Goal: Task Accomplishment & Management: Use online tool/utility

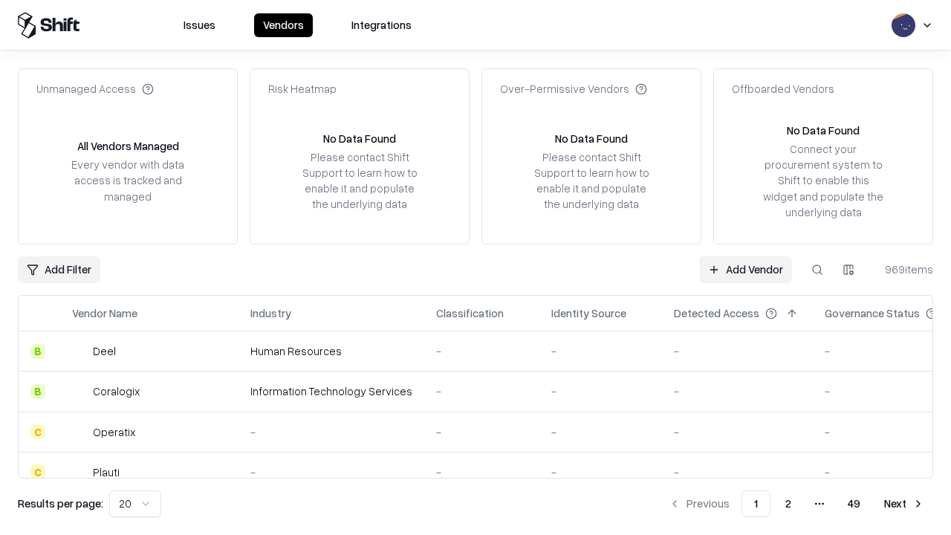
click at [745, 269] on link "Add Vendor" at bounding box center [745, 269] width 93 height 27
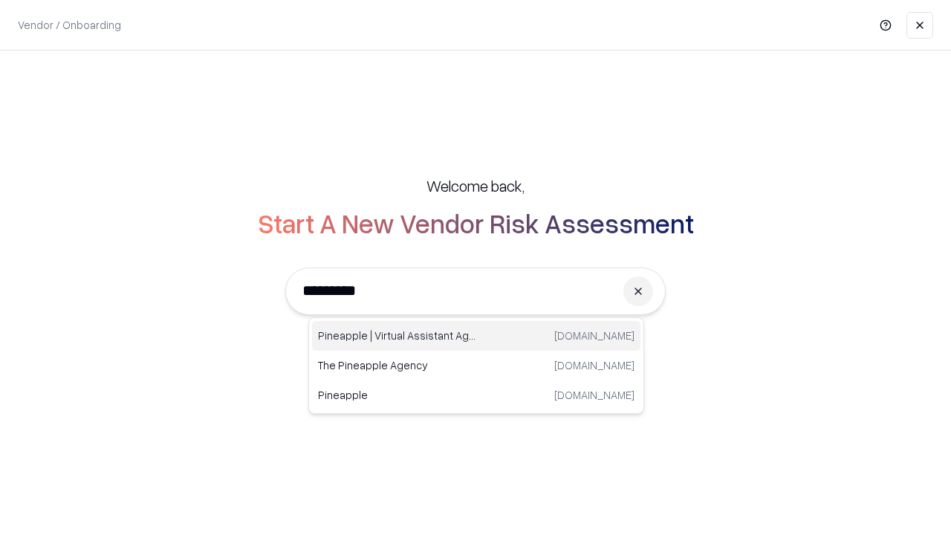
click at [476, 336] on div "Pineapple | Virtual Assistant Agency [DOMAIN_NAME]" at bounding box center [476, 336] width 328 height 30
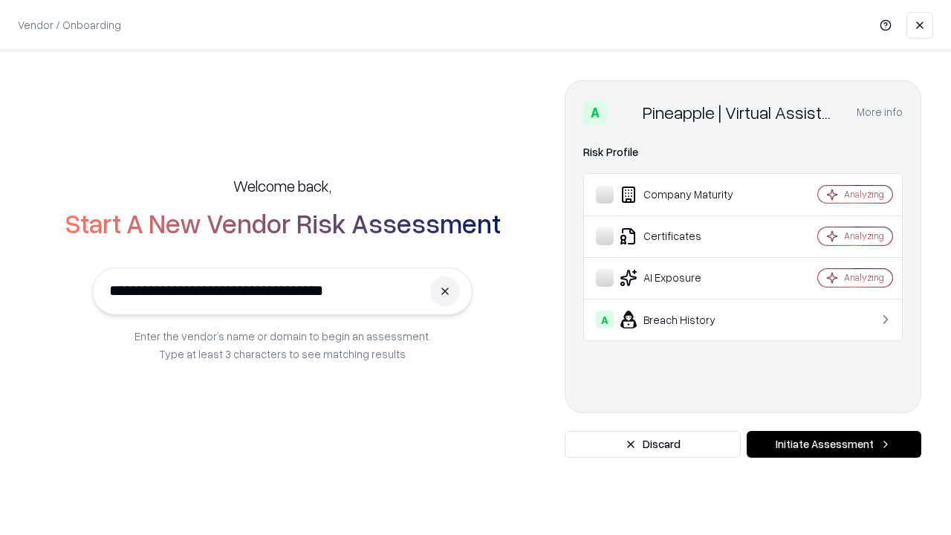
type input "**********"
click at [833, 444] on button "Initiate Assessment" at bounding box center [833, 444] width 175 height 27
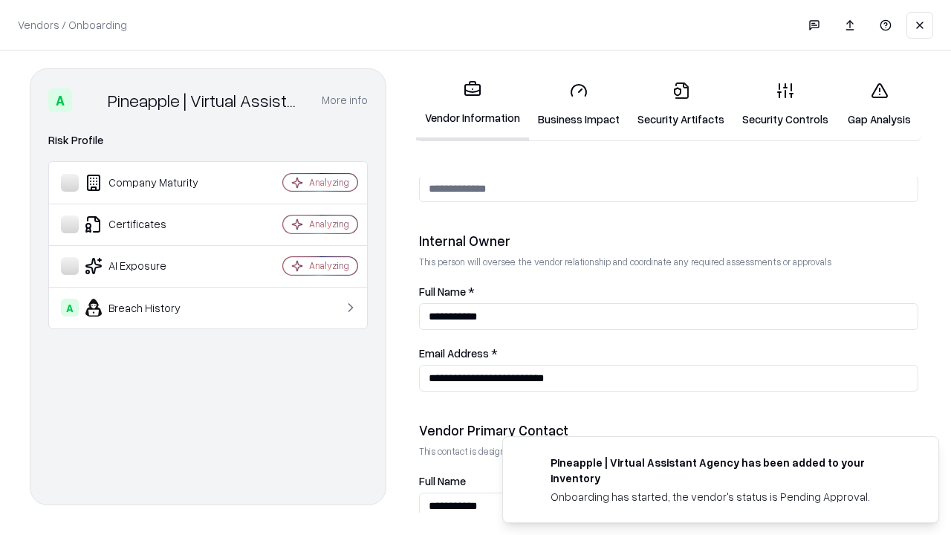
scroll to position [769, 0]
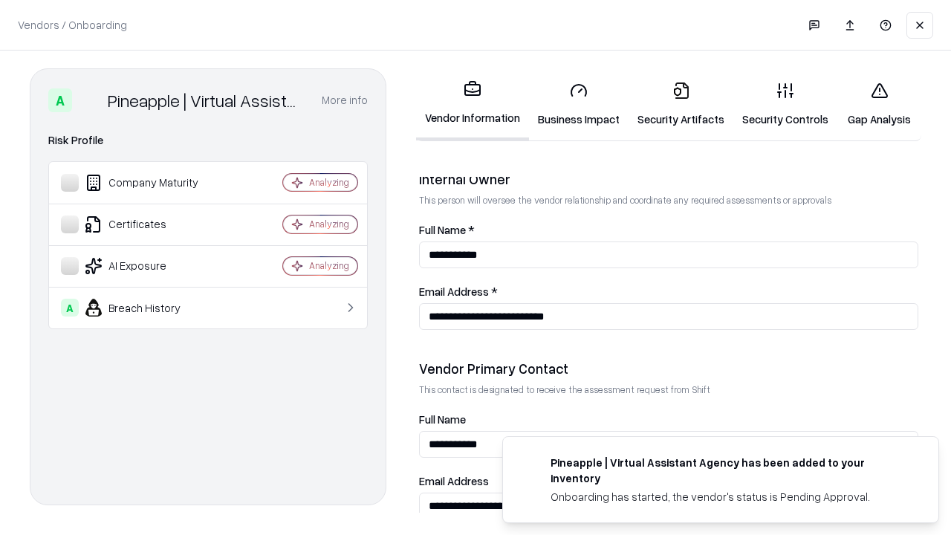
click at [680, 104] on link "Security Artifacts" at bounding box center [680, 104] width 105 height 69
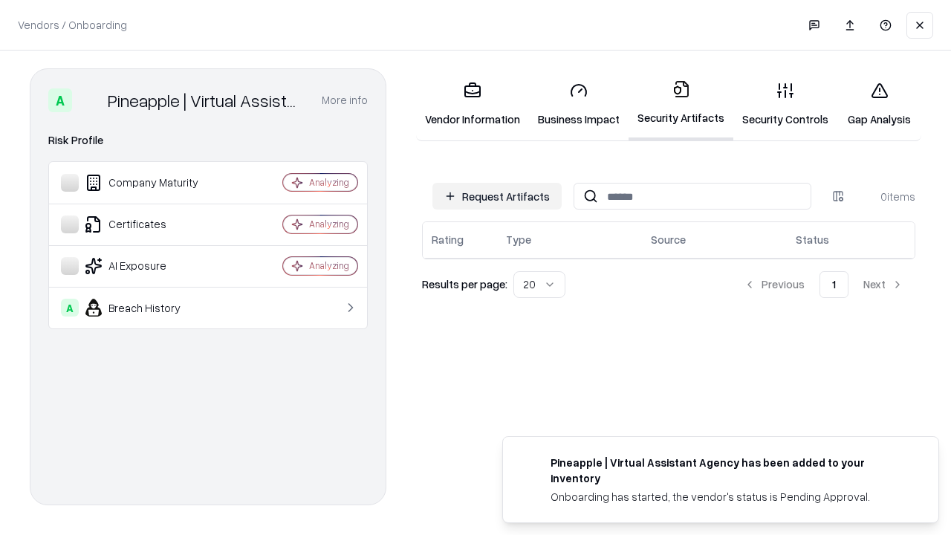
click at [497, 196] on button "Request Artifacts" at bounding box center [496, 196] width 129 height 27
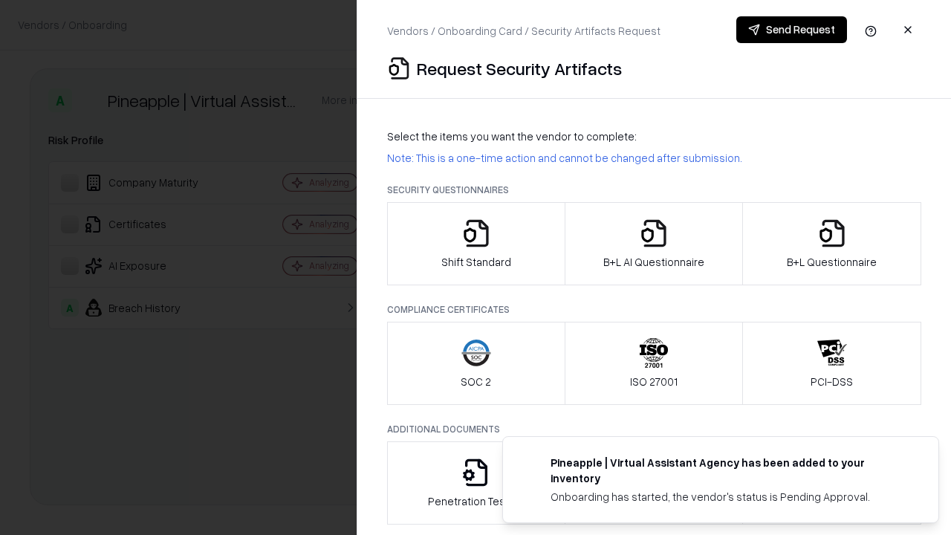
click at [836, 244] on icon "button" at bounding box center [832, 233] width 30 height 30
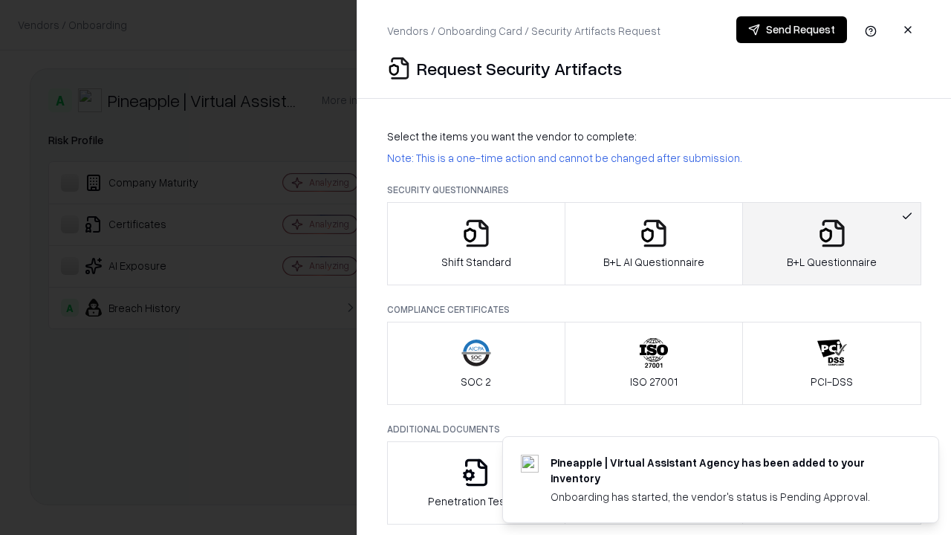
click at [653, 244] on icon "button" at bounding box center [654, 233] width 30 height 30
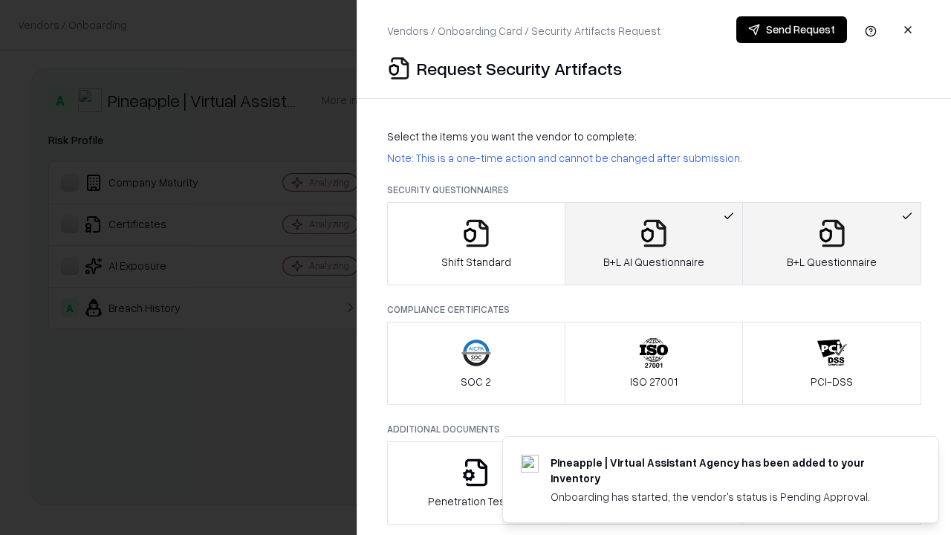
click at [791, 30] on button "Send Request" at bounding box center [791, 29] width 111 height 27
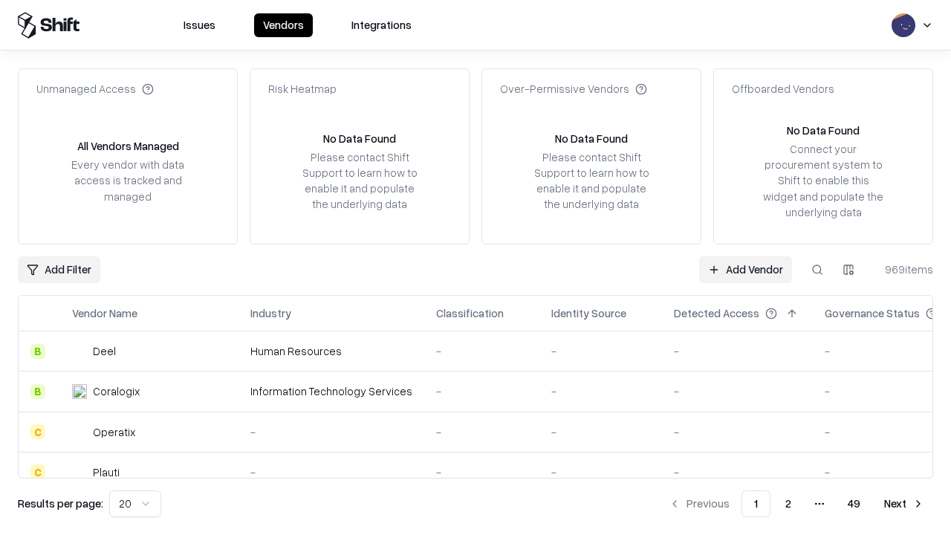
click at [817, 269] on button at bounding box center [817, 269] width 27 height 27
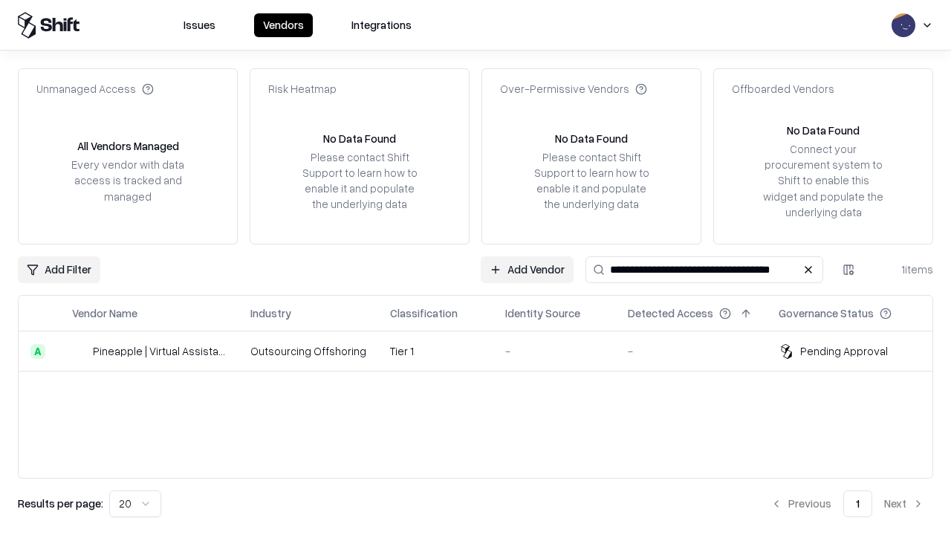
type input "**********"
click at [484, 351] on td "Tier 1" at bounding box center [435, 351] width 115 height 40
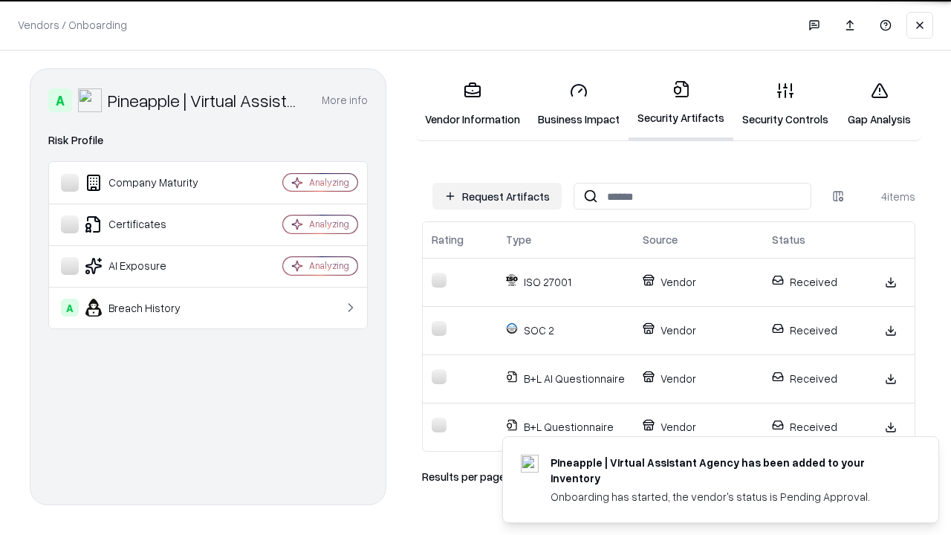
click at [879, 104] on link "Gap Analysis" at bounding box center [879, 104] width 84 height 69
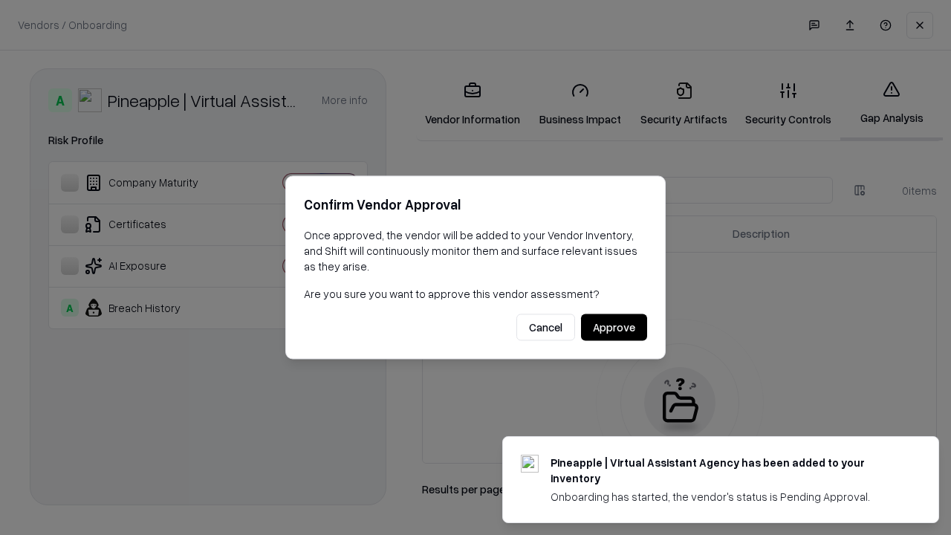
click at [614, 327] on button "Approve" at bounding box center [614, 327] width 66 height 27
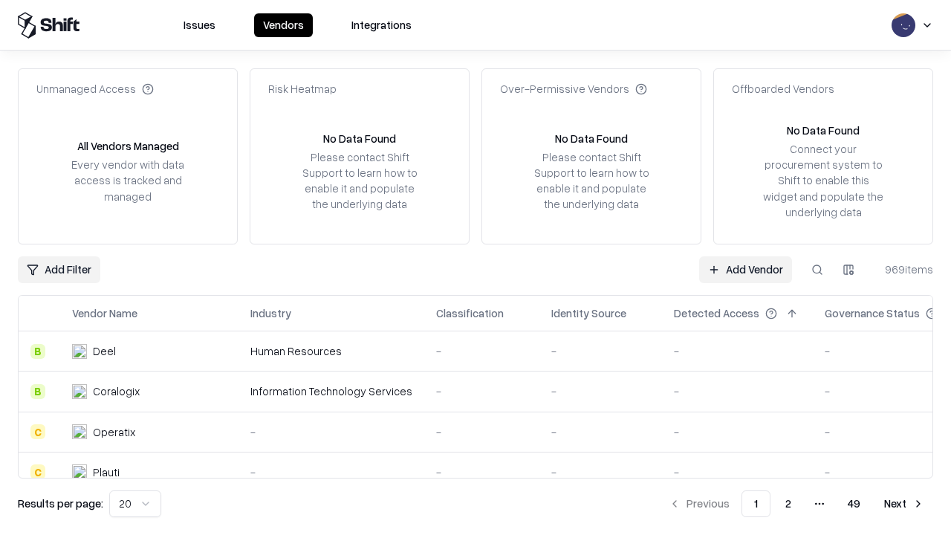
type input "**********"
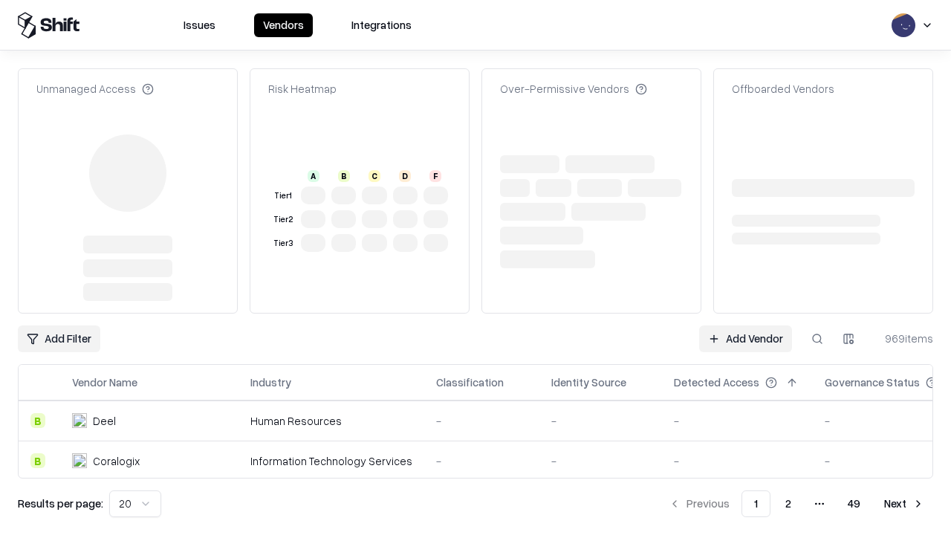
click at [745, 325] on link "Add Vendor" at bounding box center [745, 338] width 93 height 27
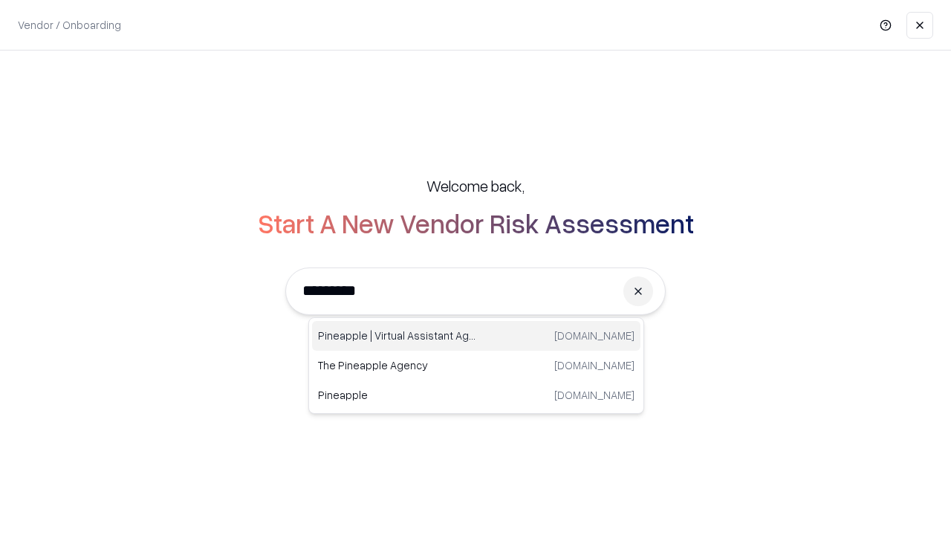
click at [476, 336] on div "Pineapple | Virtual Assistant Agency [DOMAIN_NAME]" at bounding box center [476, 336] width 328 height 30
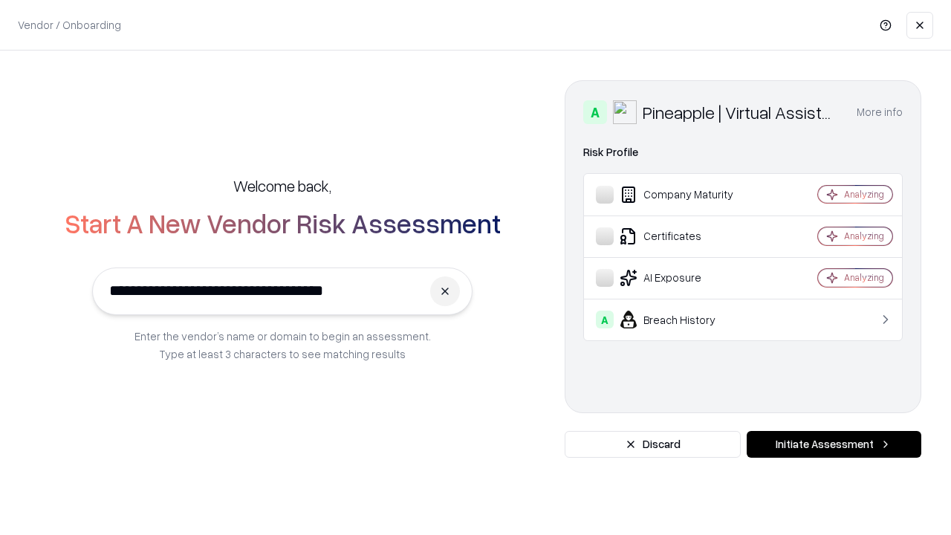
type input "**********"
click at [833, 444] on button "Initiate Assessment" at bounding box center [833, 444] width 175 height 27
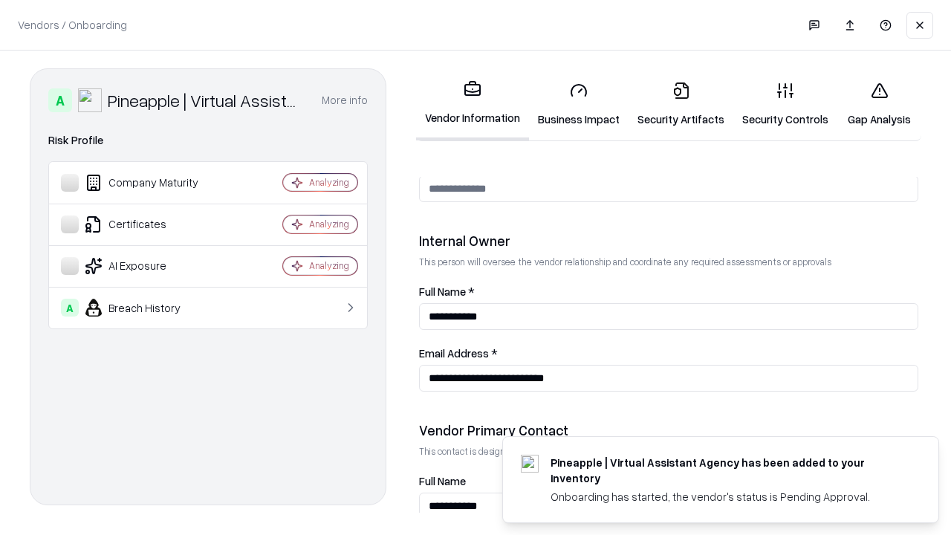
scroll to position [769, 0]
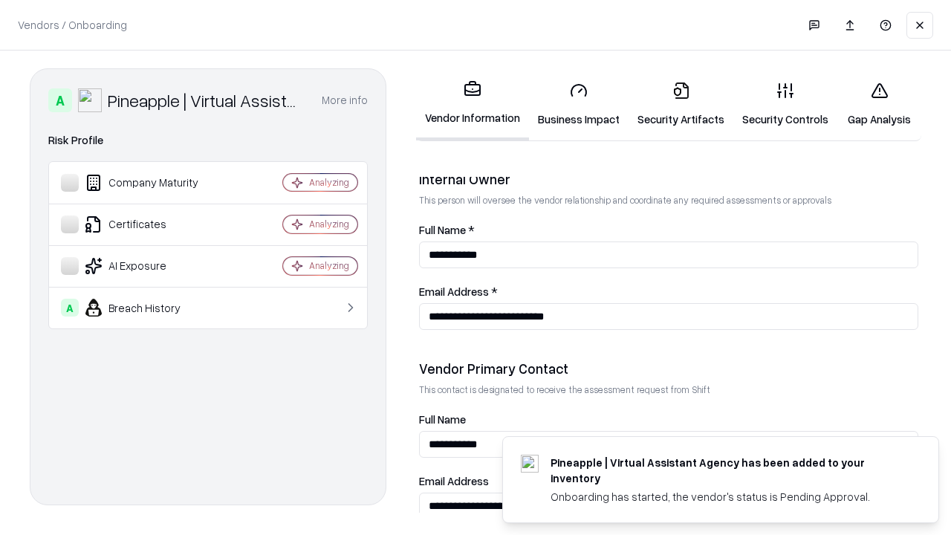
click at [879, 104] on link "Gap Analysis" at bounding box center [879, 104] width 84 height 69
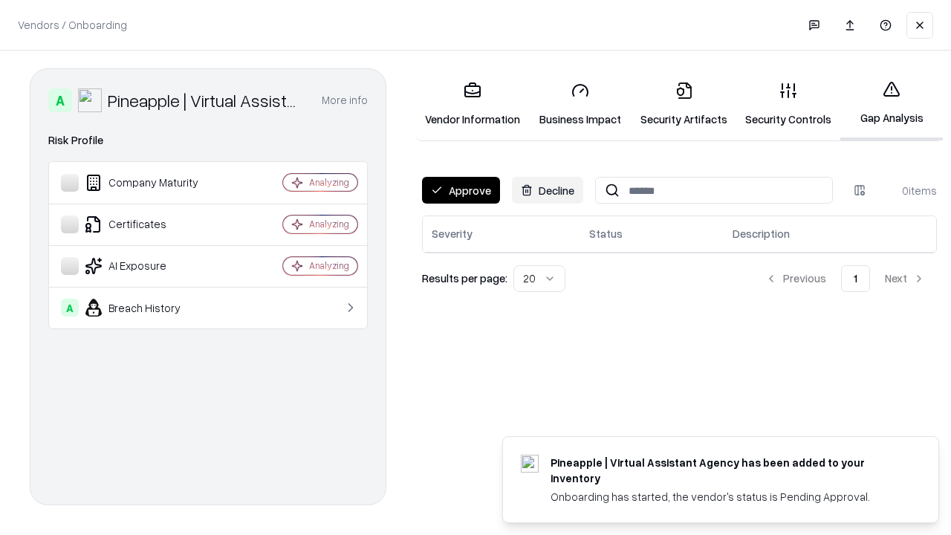
click at [461, 190] on button "Approve" at bounding box center [461, 190] width 78 height 27
